Goal: Task Accomplishment & Management: Complete application form

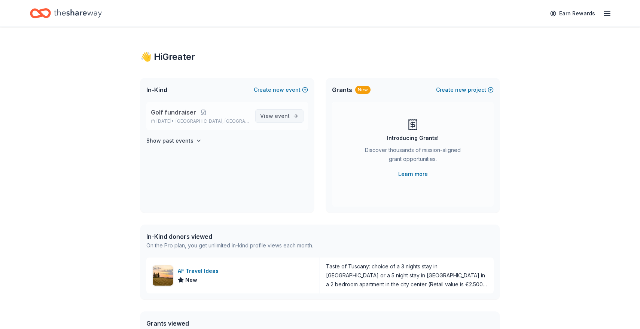
click at [280, 115] on span "event" at bounding box center [282, 116] width 15 height 6
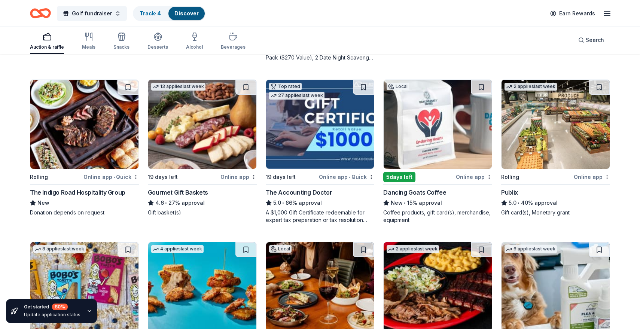
scroll to position [204, 0]
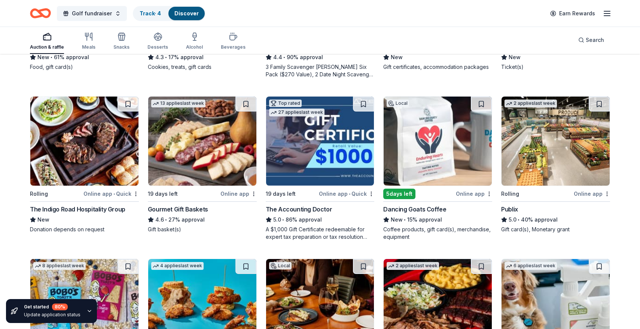
click at [201, 169] on img at bounding box center [202, 141] width 108 height 89
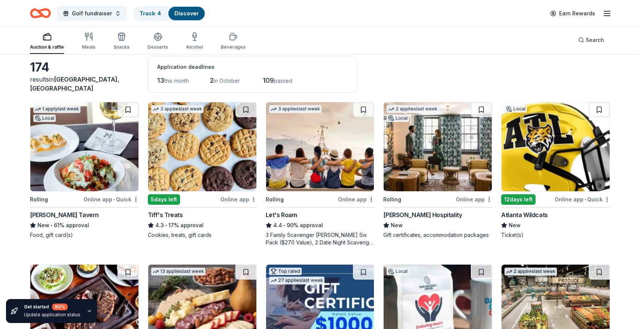
scroll to position [0, 0]
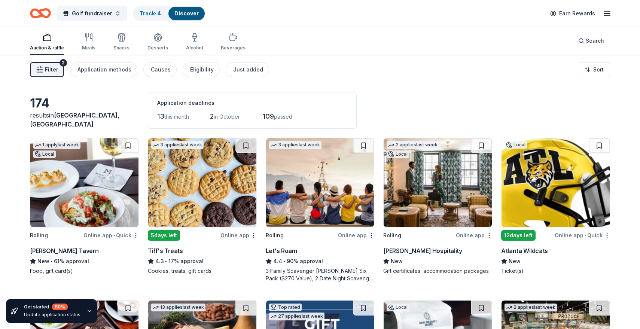
click at [341, 173] on img at bounding box center [320, 182] width 108 height 89
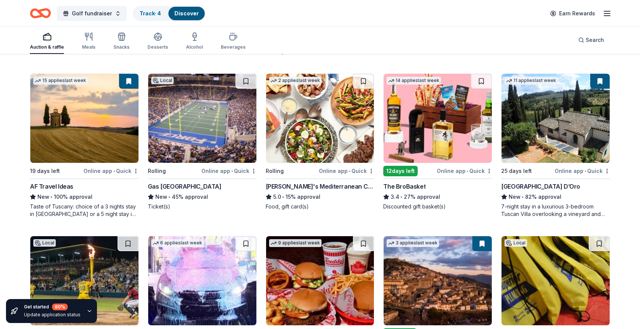
scroll to position [553, 0]
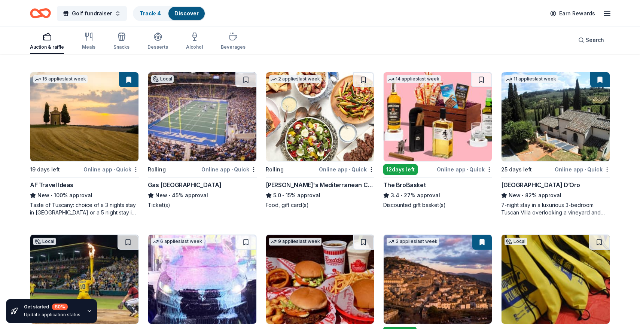
click at [214, 116] on img at bounding box center [202, 116] width 108 height 89
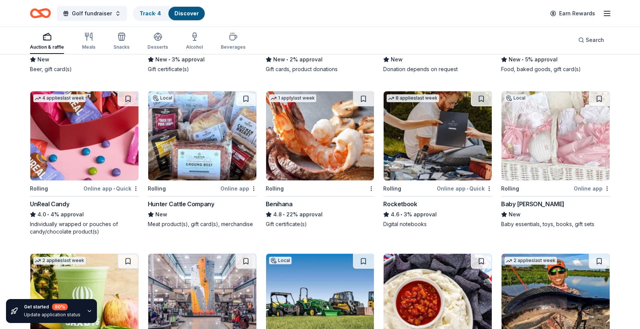
scroll to position [2138, 0]
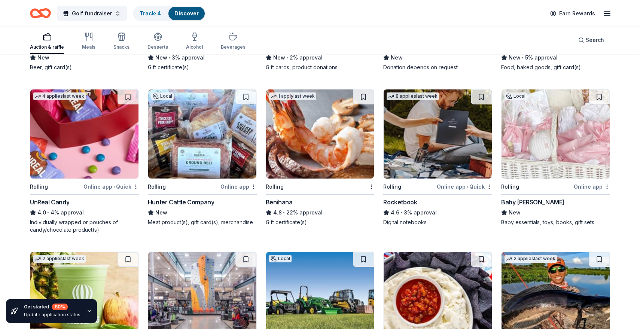
click at [310, 148] on img at bounding box center [320, 133] width 108 height 89
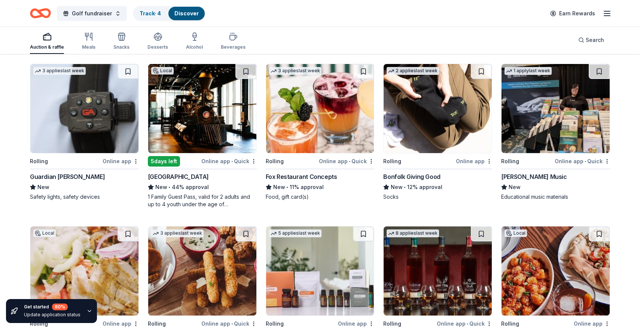
scroll to position [1161, 0]
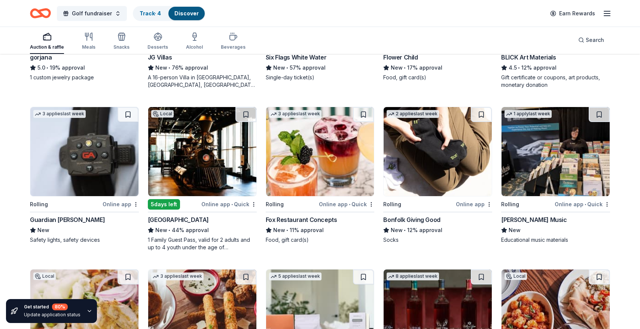
click at [216, 137] on img at bounding box center [202, 151] width 108 height 89
click at [602, 39] on span "Search" at bounding box center [595, 40] width 18 height 9
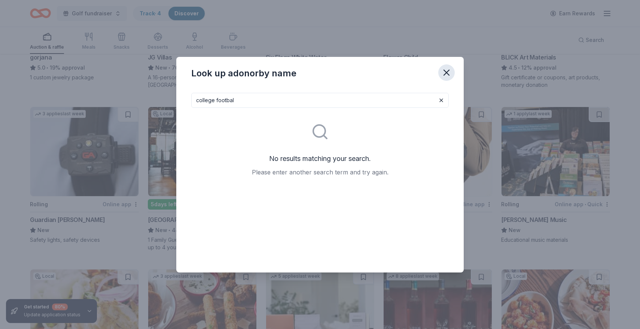
type input "college footbal"
click at [443, 73] on icon "button" at bounding box center [446, 72] width 10 height 10
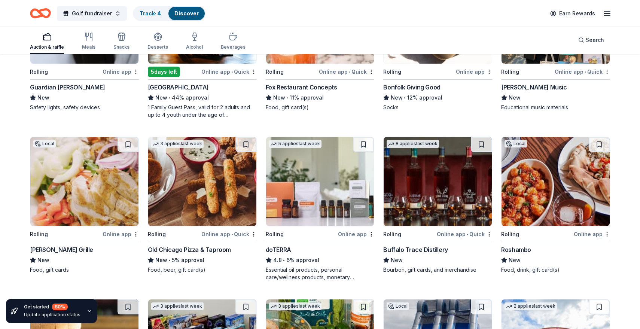
scroll to position [1295, 0]
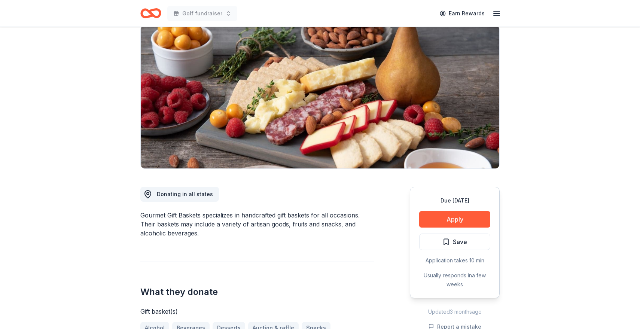
scroll to position [61, 0]
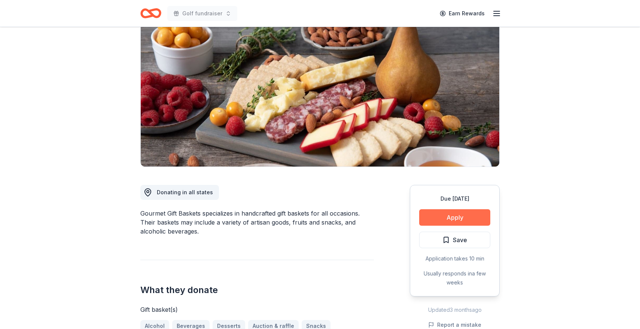
click at [432, 218] on button "Apply" at bounding box center [454, 217] width 71 height 16
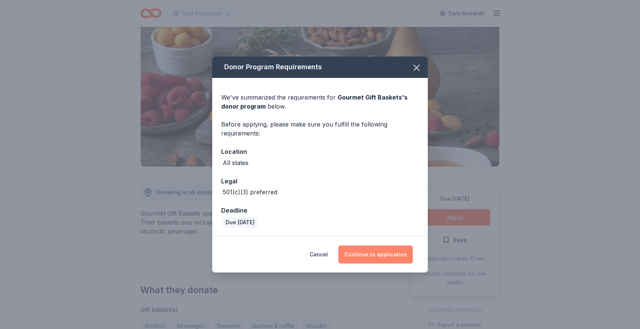
click at [359, 260] on button "Continue to application" at bounding box center [375, 255] width 74 height 18
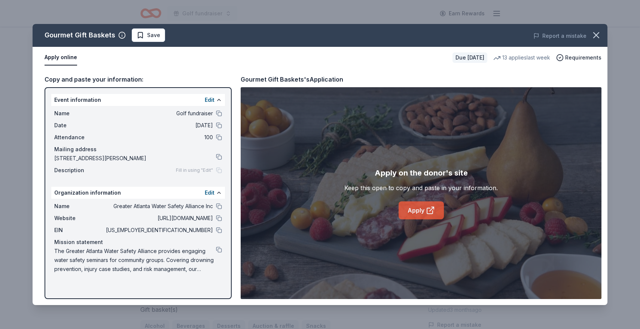
click at [407, 211] on link "Apply" at bounding box center [421, 210] width 45 height 18
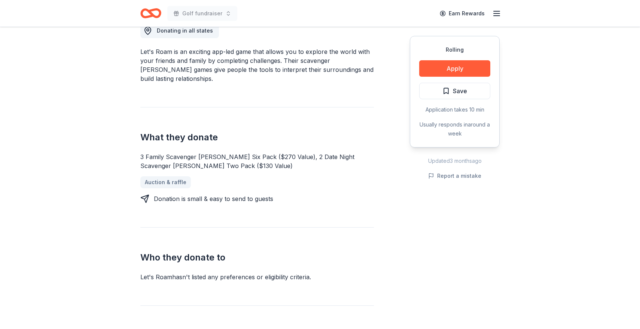
scroll to position [225, 0]
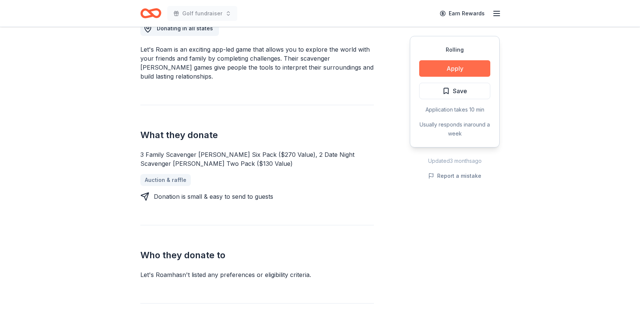
click at [435, 69] on button "Apply" at bounding box center [454, 68] width 71 height 16
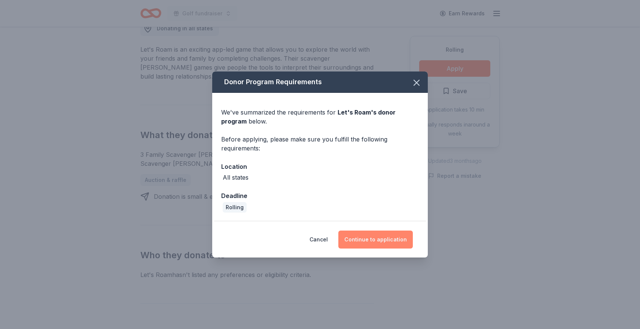
click at [357, 240] on button "Continue to application" at bounding box center [375, 240] width 74 height 18
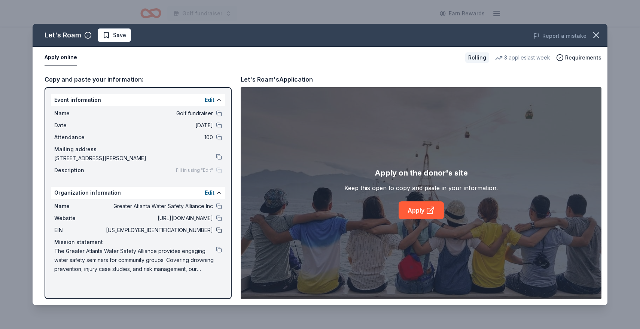
click at [218, 232] on button at bounding box center [219, 230] width 6 height 6
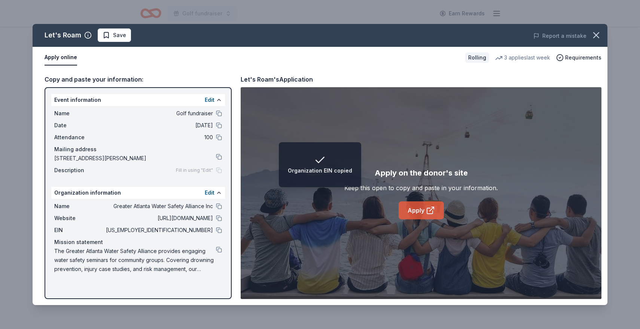
click at [406, 201] on link "Apply" at bounding box center [421, 210] width 45 height 18
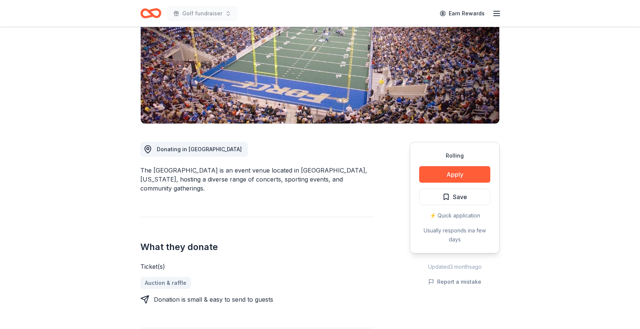
scroll to position [105, 0]
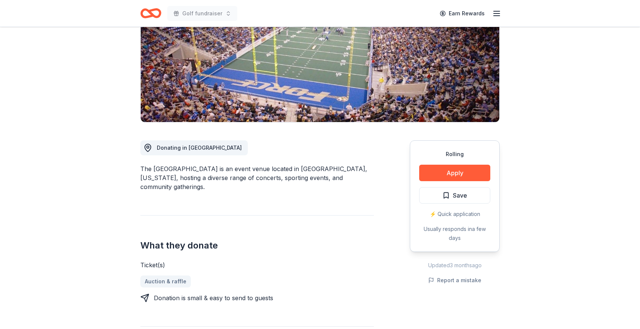
click at [451, 182] on div "Rolling Apply Save ⚡️ Quick application Usually responds in a few days" at bounding box center [455, 196] width 90 height 112
click at [442, 175] on button "Apply" at bounding box center [454, 173] width 71 height 16
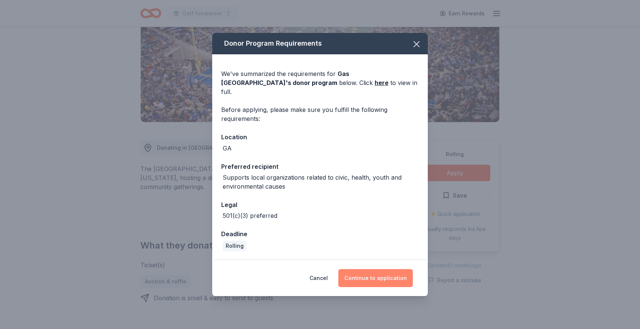
click at [384, 280] on button "Continue to application" at bounding box center [375, 278] width 74 height 18
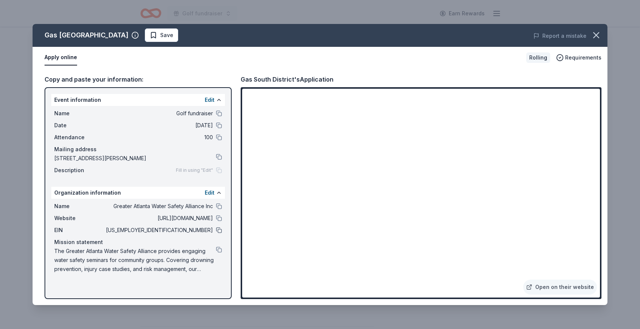
click at [219, 229] on button at bounding box center [219, 230] width 6 height 6
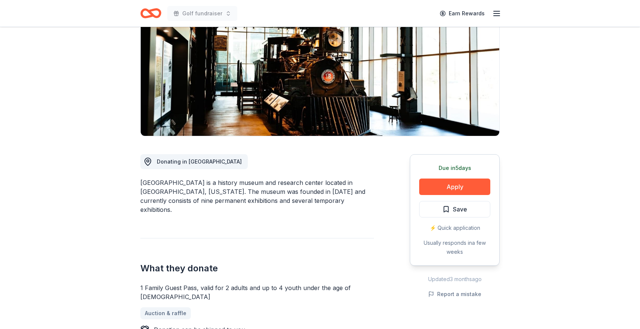
scroll to position [116, 0]
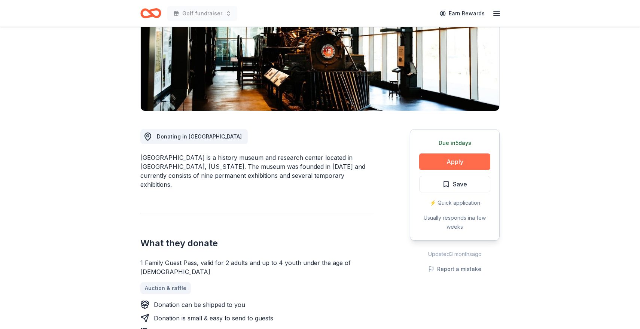
click at [441, 162] on button "Apply" at bounding box center [454, 161] width 71 height 16
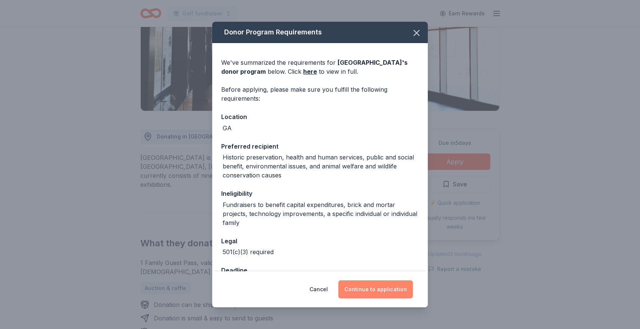
click at [359, 287] on button "Continue to application" at bounding box center [375, 289] width 74 height 18
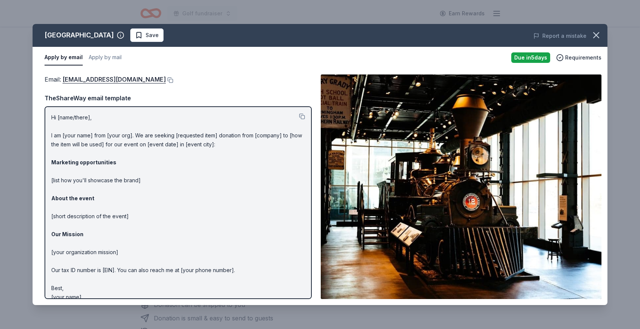
scroll to position [9, 0]
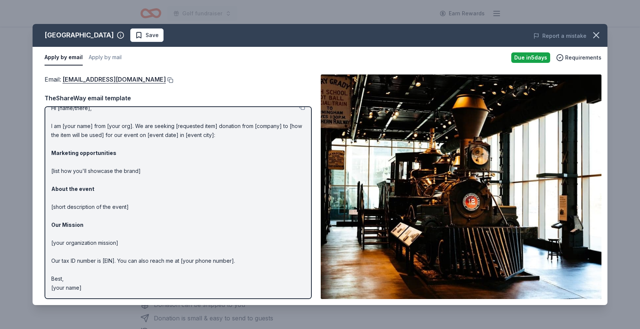
click at [173, 79] on button at bounding box center [169, 80] width 7 height 6
